Goal: Transaction & Acquisition: Purchase product/service

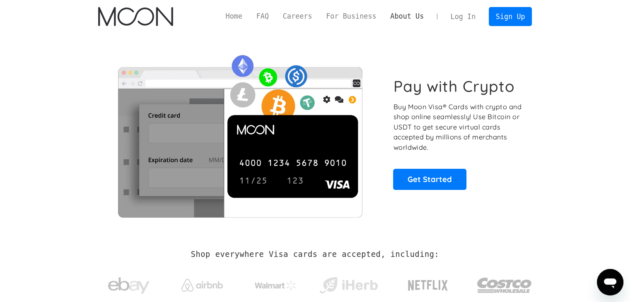
click at [418, 20] on link "About Us" at bounding box center [407, 16] width 48 height 10
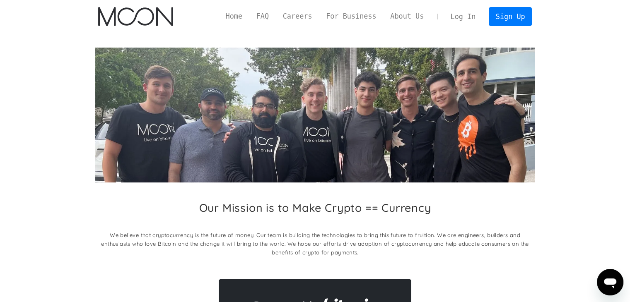
click at [474, 19] on link "Log In" at bounding box center [463, 16] width 39 height 18
click at [527, 24] on link "Sign Up" at bounding box center [510, 16] width 43 height 19
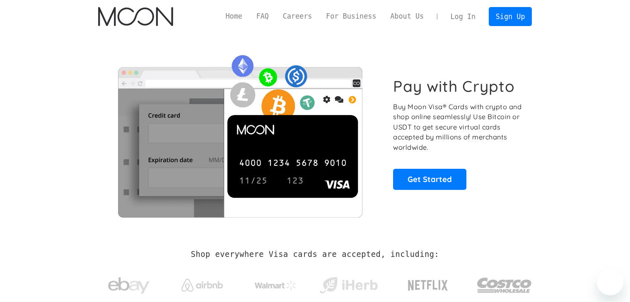
click at [460, 18] on link "Log In" at bounding box center [463, 16] width 39 height 18
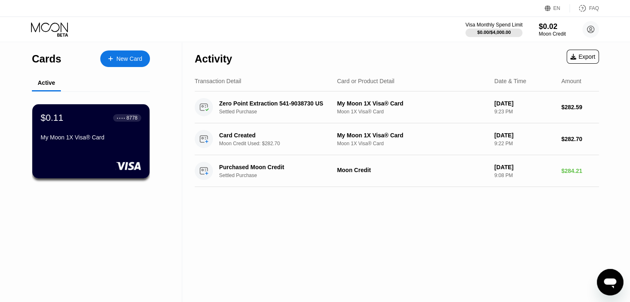
click at [500, 23] on div "Visa Monthly Spend Limit" at bounding box center [494, 25] width 57 height 6
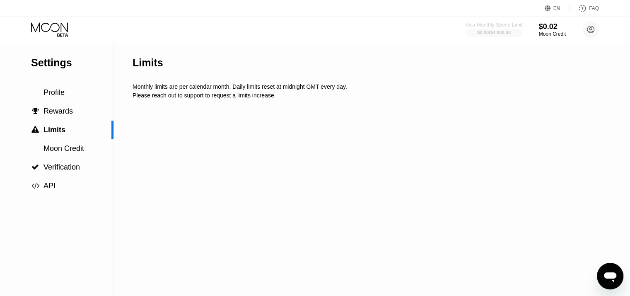
click at [500, 23] on div "Visa Monthly Spend Limit" at bounding box center [494, 25] width 57 height 6
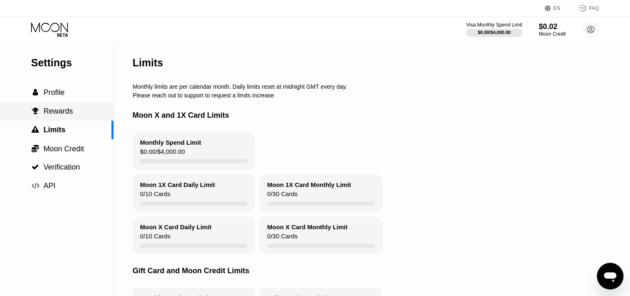
click at [44, 115] on span "Rewards" at bounding box center [58, 111] width 29 height 8
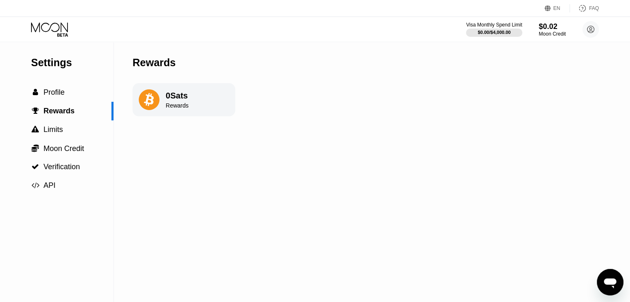
click at [56, 36] on icon at bounding box center [50, 29] width 39 height 15
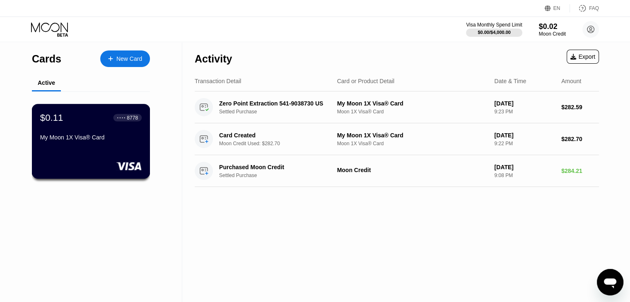
click at [138, 134] on div "$0.11 ● ● ● ● 8778 My Moon 1X Visa® Card" at bounding box center [91, 128] width 102 height 32
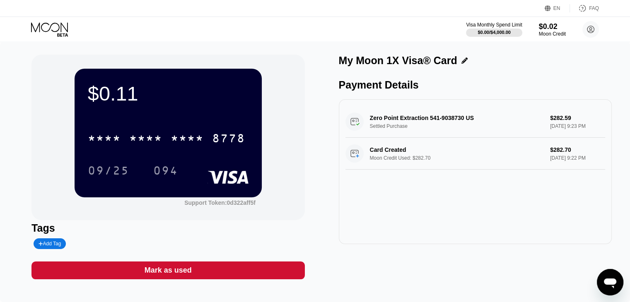
click at [43, 25] on icon at bounding box center [50, 29] width 39 height 15
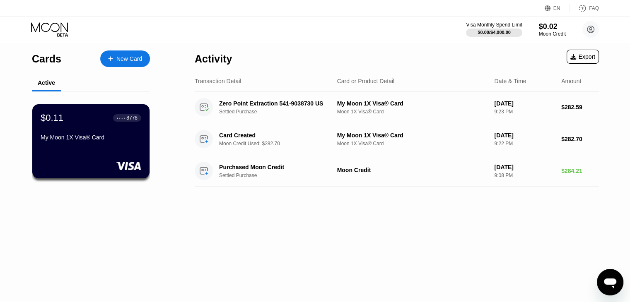
click at [127, 63] on div "New Card" at bounding box center [125, 59] width 50 height 17
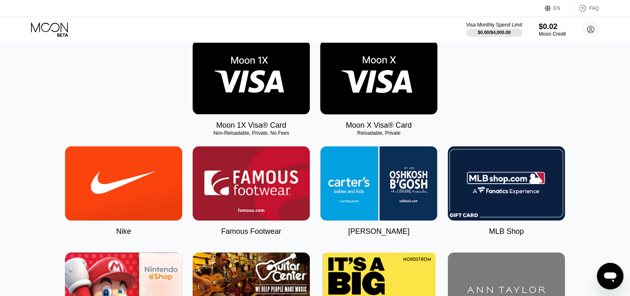
scroll to position [89, 0]
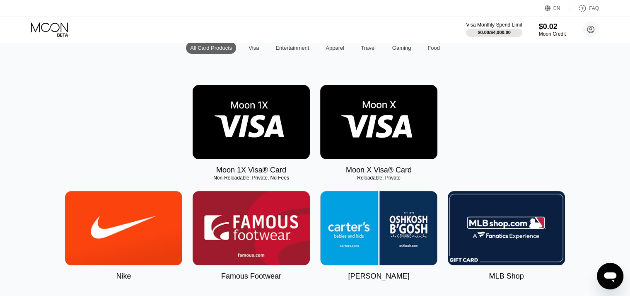
click at [366, 120] on img at bounding box center [378, 122] width 117 height 74
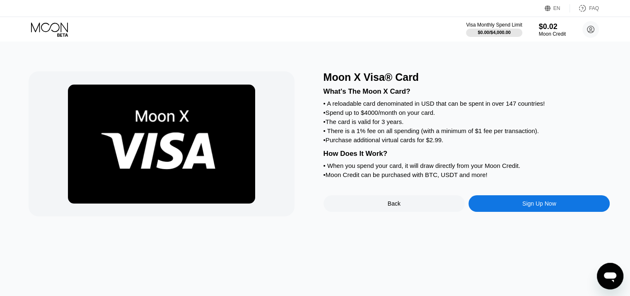
click at [375, 212] on div "Back" at bounding box center [394, 203] width 141 height 17
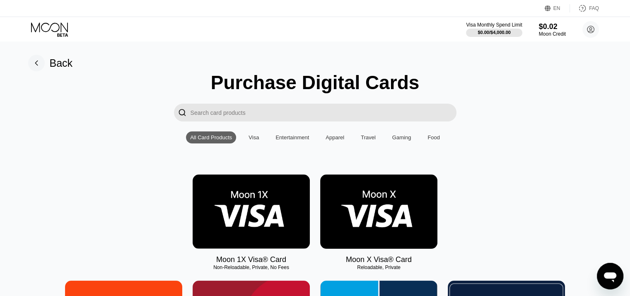
click at [261, 219] on img at bounding box center [251, 211] width 117 height 74
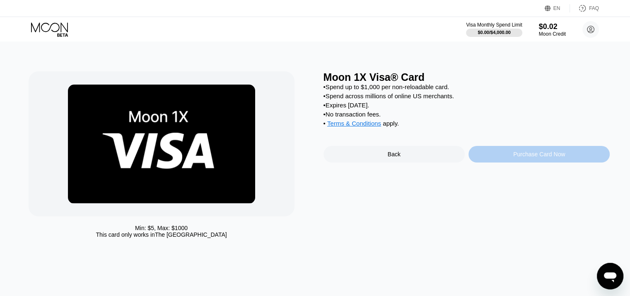
click at [475, 160] on div "Purchase Card Now" at bounding box center [539, 154] width 141 height 17
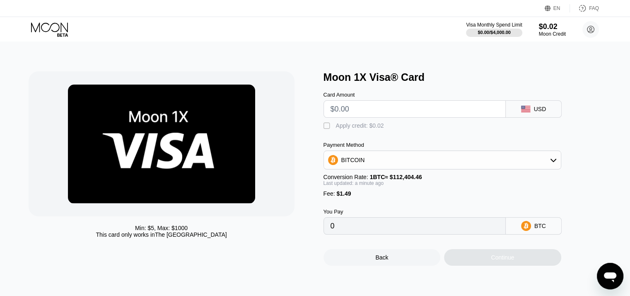
click at [372, 129] on div "Apply credit: $0.02" at bounding box center [360, 125] width 48 height 7
click at [366, 110] on input "text" at bounding box center [415, 109] width 168 height 17
type input "$55"
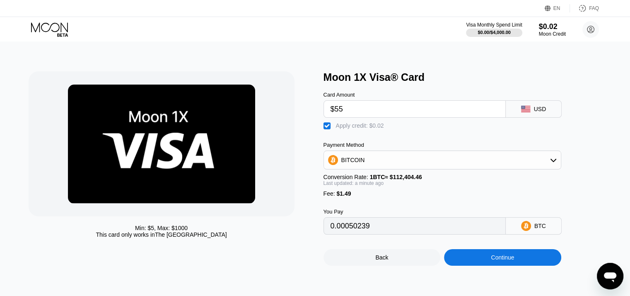
type input "0.00050239"
type input "$551"
type input "0.00491502"
type input "$551"
click at [423, 65] on div "Min: $ 5 , Max: $ 1000 This card only works in The United States Moon 1X Visa® …" at bounding box center [315, 169] width 636 height 254
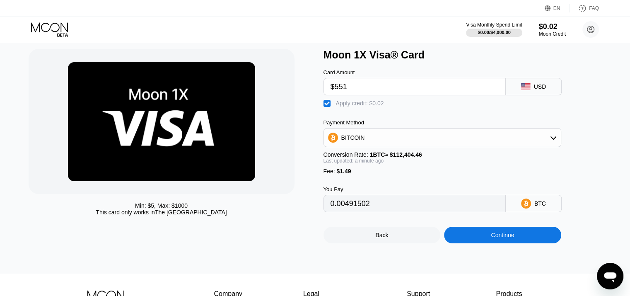
scroll to position [23, 0]
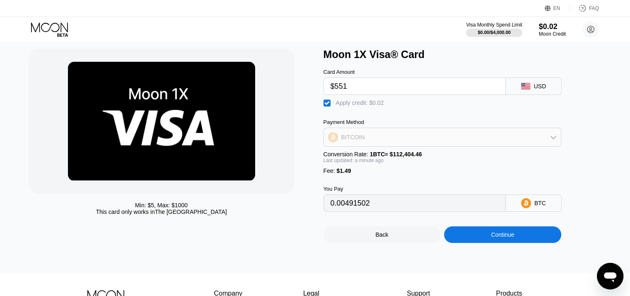
click at [377, 145] on div "BITCOIN" at bounding box center [442, 137] width 237 height 17
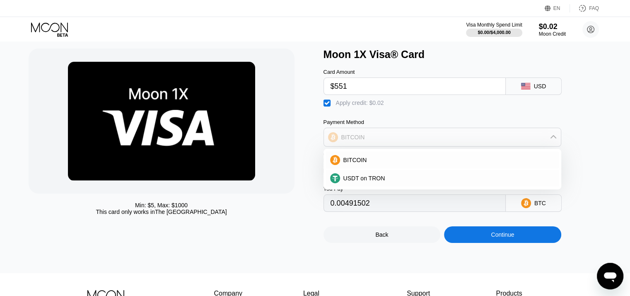
click at [377, 145] on div "BITCOIN" at bounding box center [442, 137] width 237 height 17
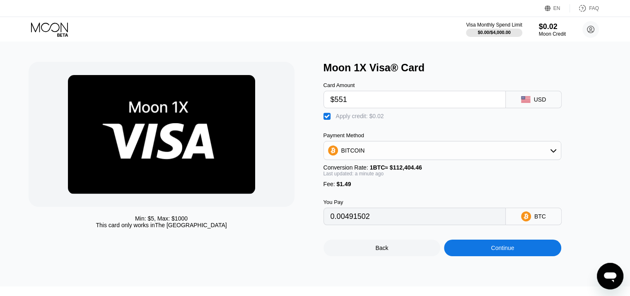
scroll to position [9, 0]
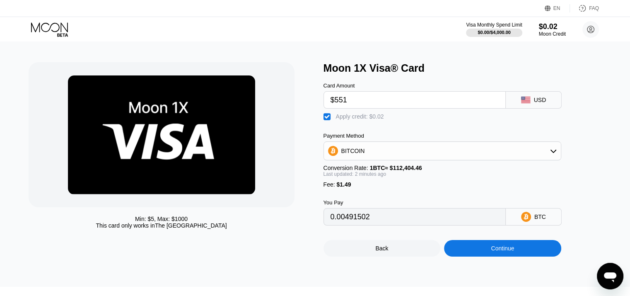
click at [479, 256] on div "Continue" at bounding box center [502, 248] width 117 height 17
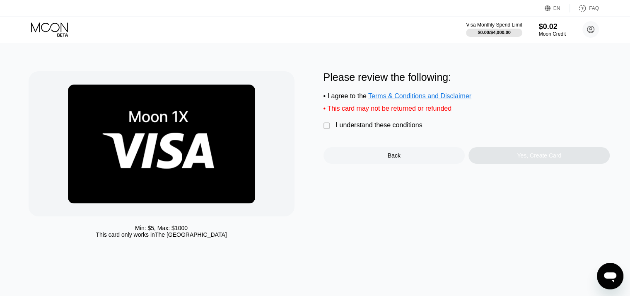
click at [358, 161] on div "Back" at bounding box center [394, 155] width 141 height 17
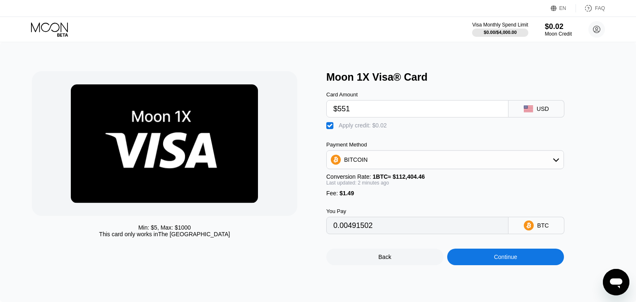
click at [363, 163] on div "BITCOIN" at bounding box center [445, 160] width 237 height 17
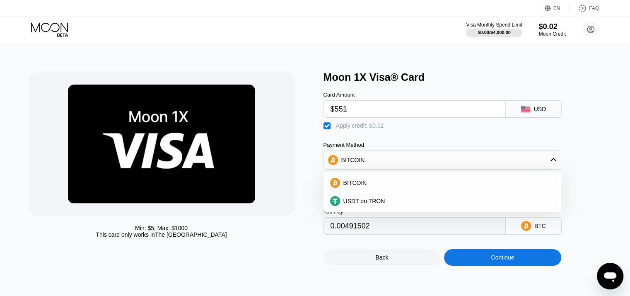
click at [363, 163] on div "BITCOIN" at bounding box center [442, 160] width 237 height 17
click at [474, 260] on div "Continue" at bounding box center [502, 257] width 117 height 17
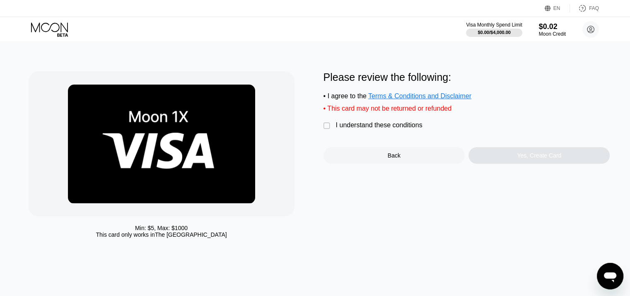
click at [389, 128] on div "I understand these conditions" at bounding box center [379, 124] width 87 height 7
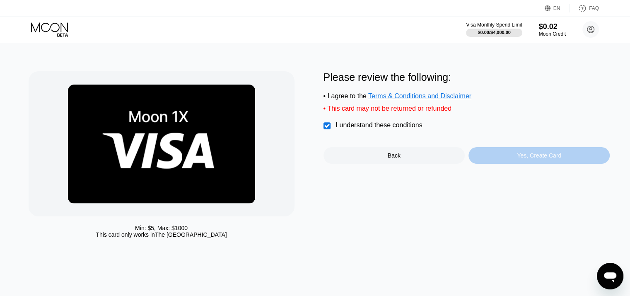
click at [509, 160] on div "Yes, Create Card" at bounding box center [539, 155] width 141 height 17
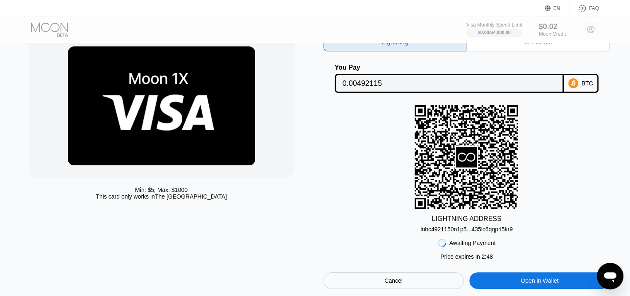
scroll to position [5, 0]
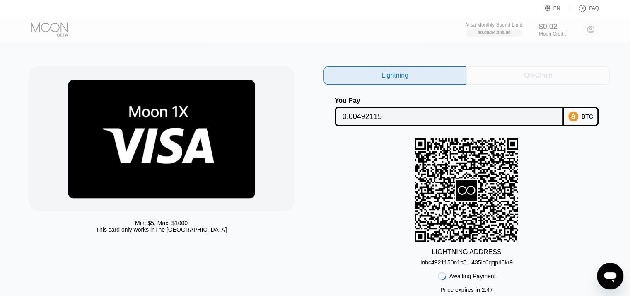
click at [495, 74] on div "On-Chain" at bounding box center [538, 75] width 143 height 18
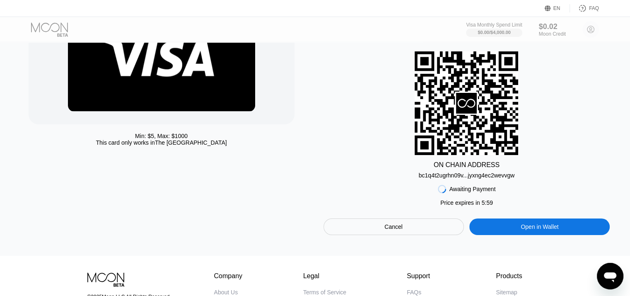
scroll to position [91, 0]
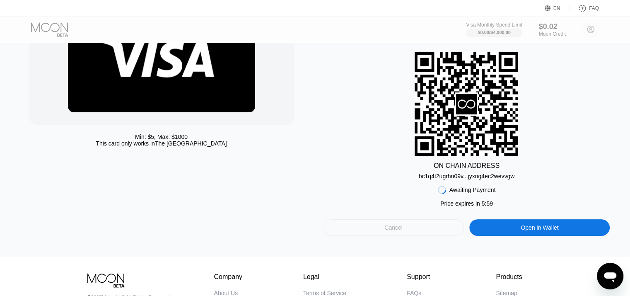
click at [397, 224] on div "Cancel" at bounding box center [394, 227] width 140 height 17
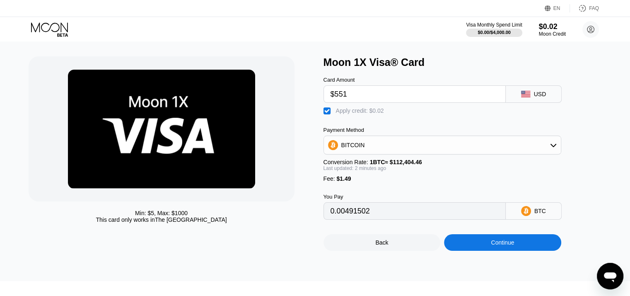
scroll to position [16, 0]
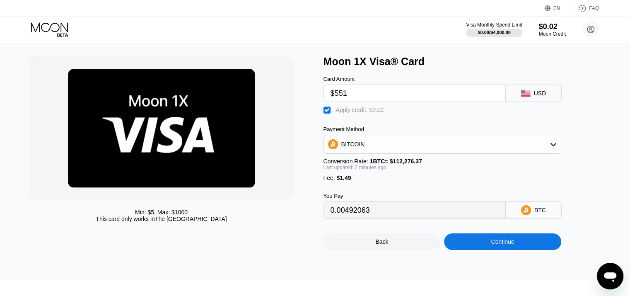
type input "0.00491903"
click at [451, 246] on div "Continue" at bounding box center [502, 241] width 117 height 17
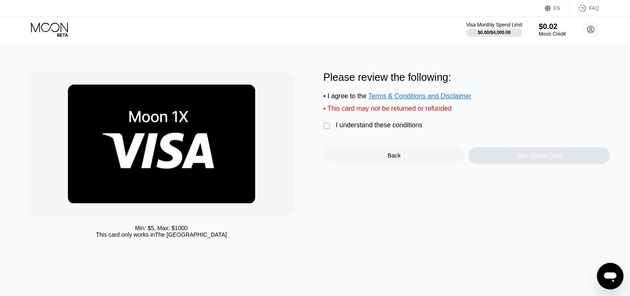
click at [403, 129] on div "I understand these conditions" at bounding box center [379, 124] width 87 height 7
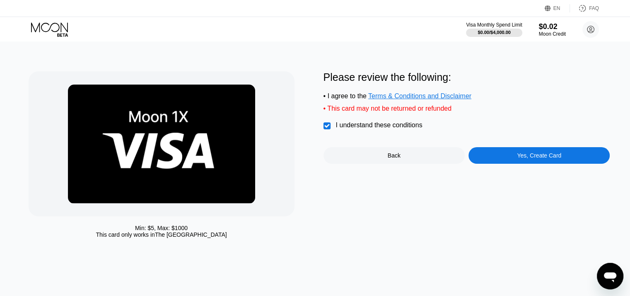
click at [506, 157] on div "Yes, Create Card" at bounding box center [539, 155] width 141 height 17
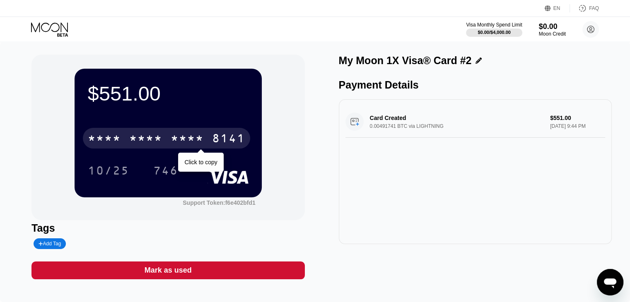
click at [158, 141] on div "* * * *" at bounding box center [145, 139] width 33 height 13
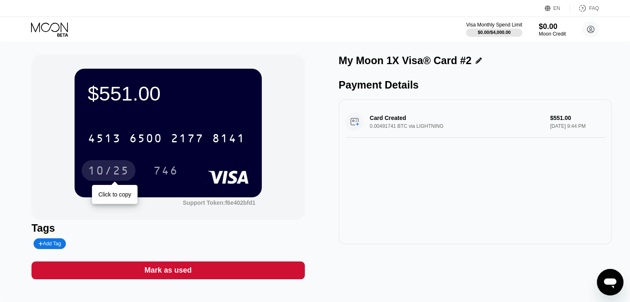
click at [112, 172] on div "10/25" at bounding box center [108, 171] width 41 height 13
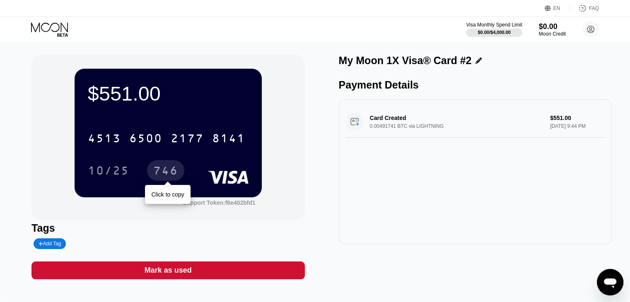
click at [171, 171] on div "746" at bounding box center [165, 171] width 25 height 13
